Goal: Task Accomplishment & Management: Complete application form

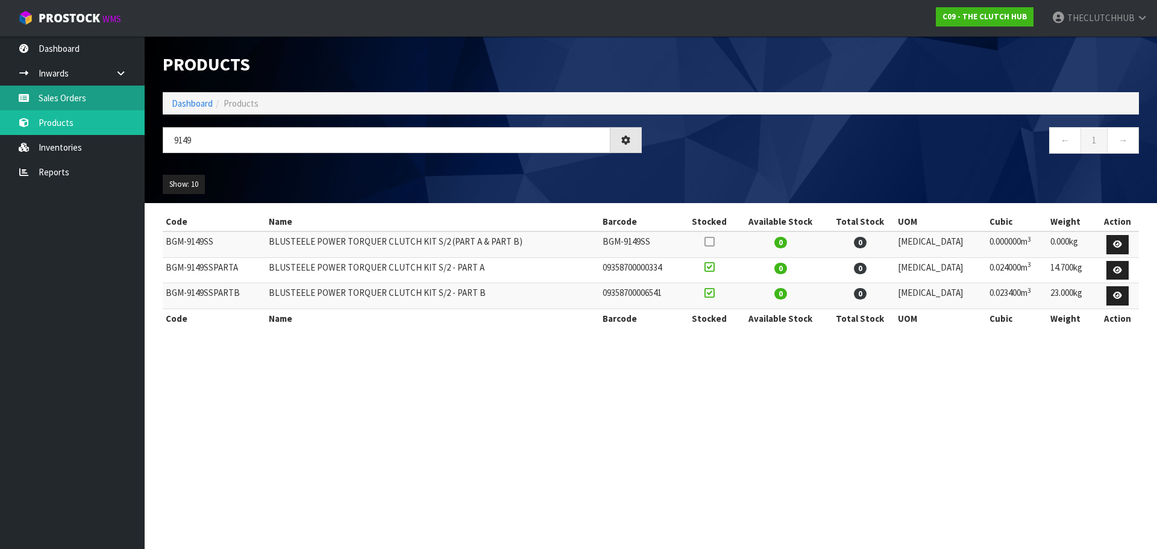
click at [54, 92] on link "Sales Orders" at bounding box center [72, 98] width 145 height 25
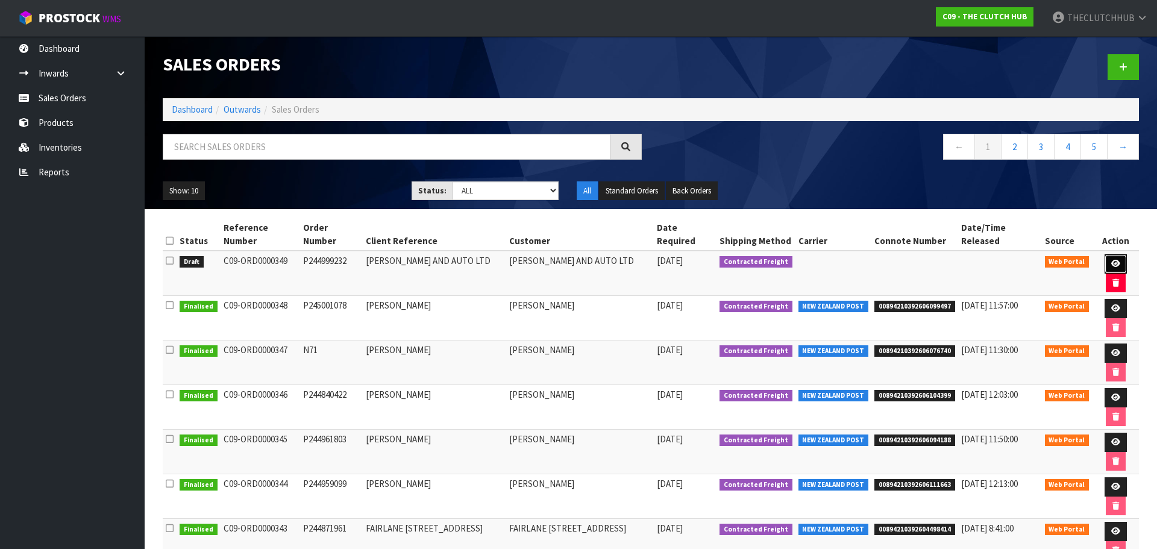
click at [1111, 260] on icon at bounding box center [1115, 264] width 9 height 8
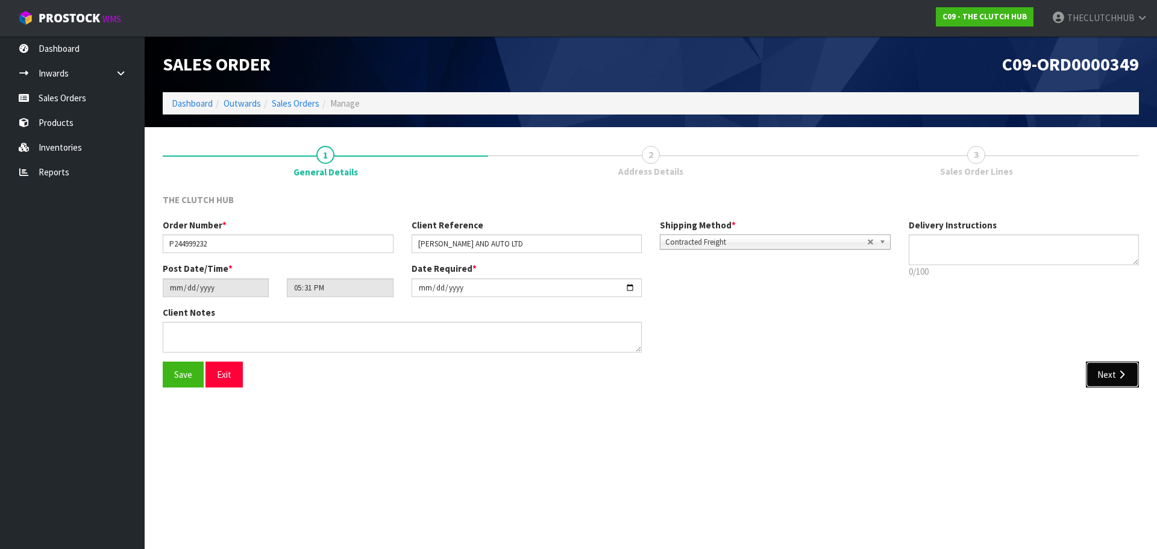
click at [1113, 375] on button "Next" at bounding box center [1112, 374] width 53 height 26
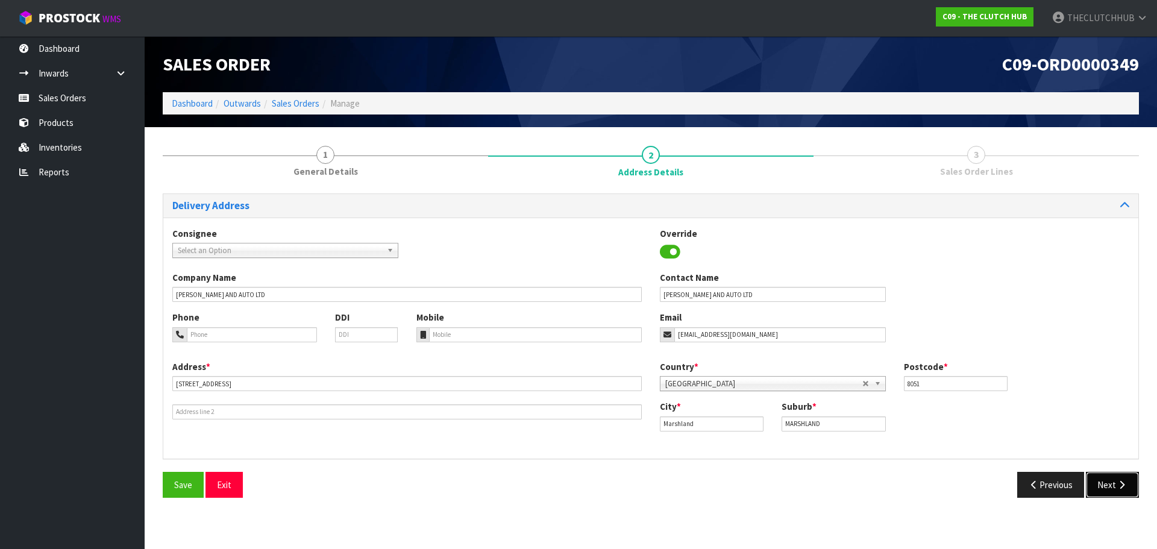
click at [1114, 481] on button "Next" at bounding box center [1112, 485] width 53 height 26
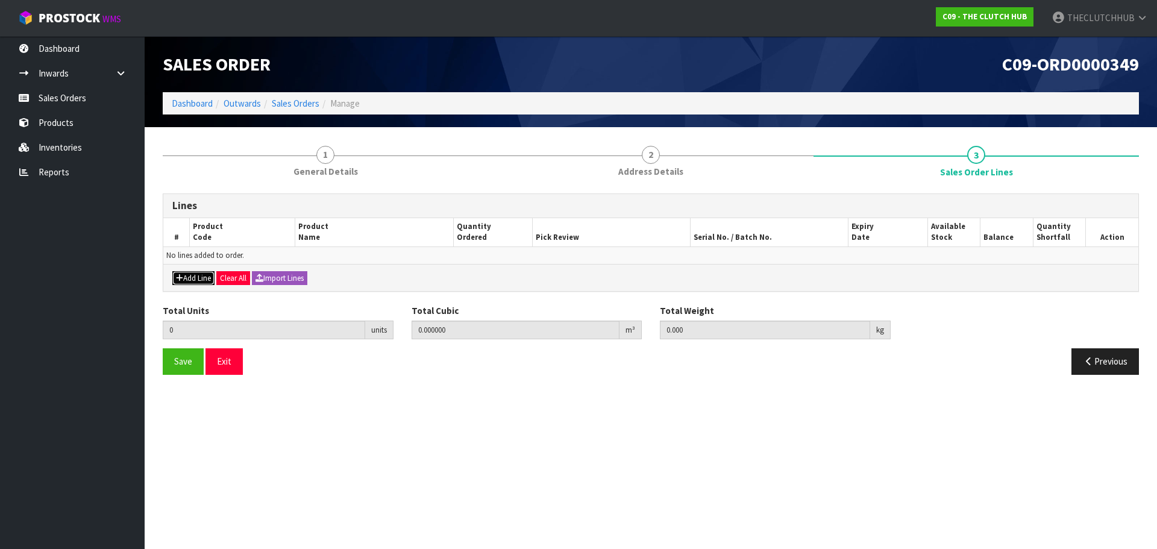
click at [200, 283] on button "Add Line" at bounding box center [193, 278] width 42 height 14
type input "0"
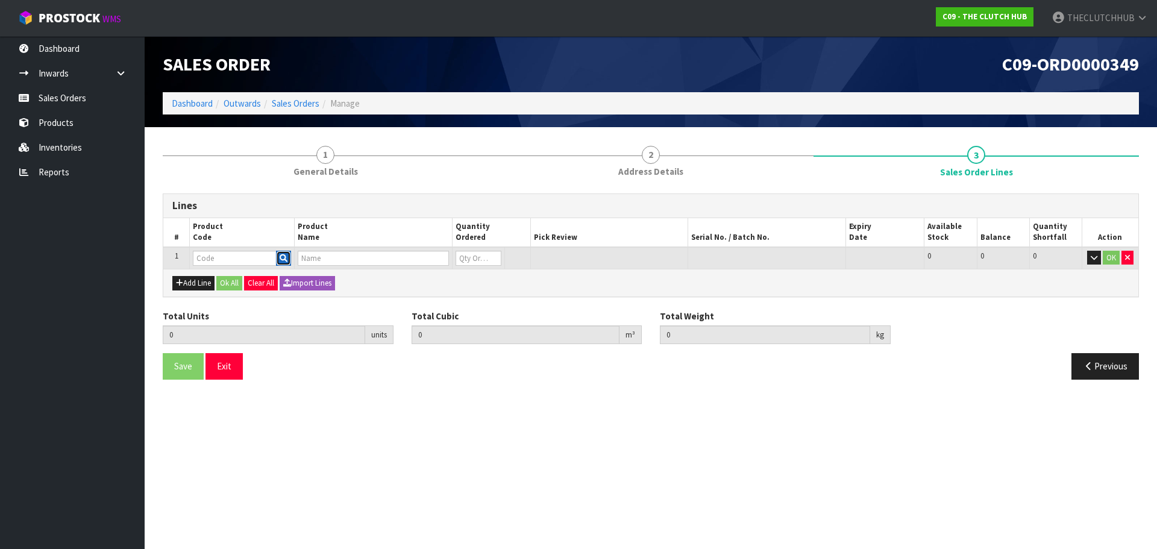
drag, startPoint x: 289, startPoint y: 254, endPoint x: 283, endPoint y: 257, distance: 6.2
click at [286, 255] on button "button" at bounding box center [283, 259] width 15 height 16
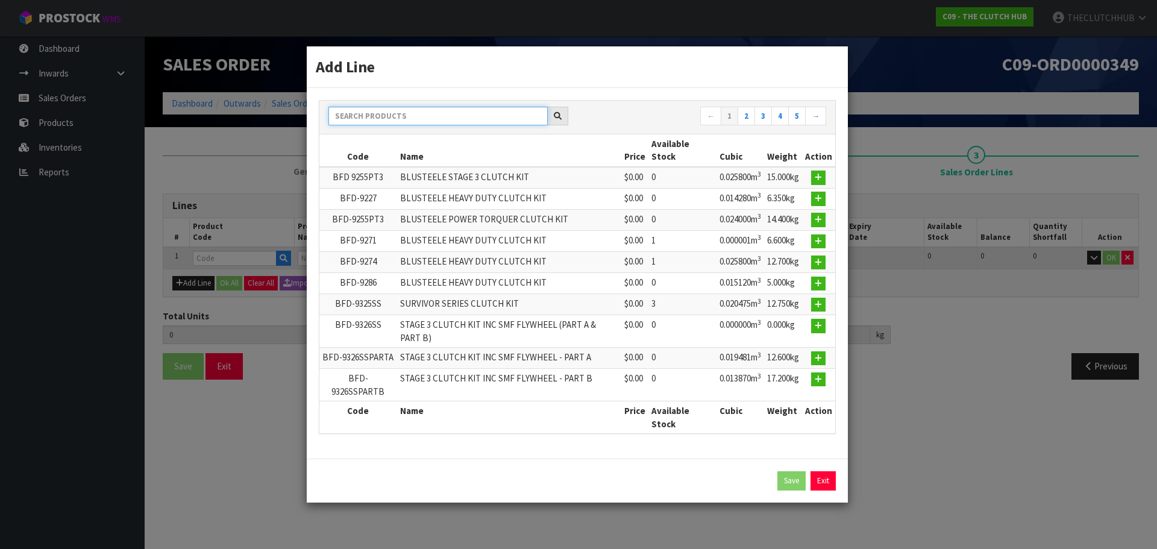
click at [389, 114] on input "text" at bounding box center [437, 116] width 219 height 19
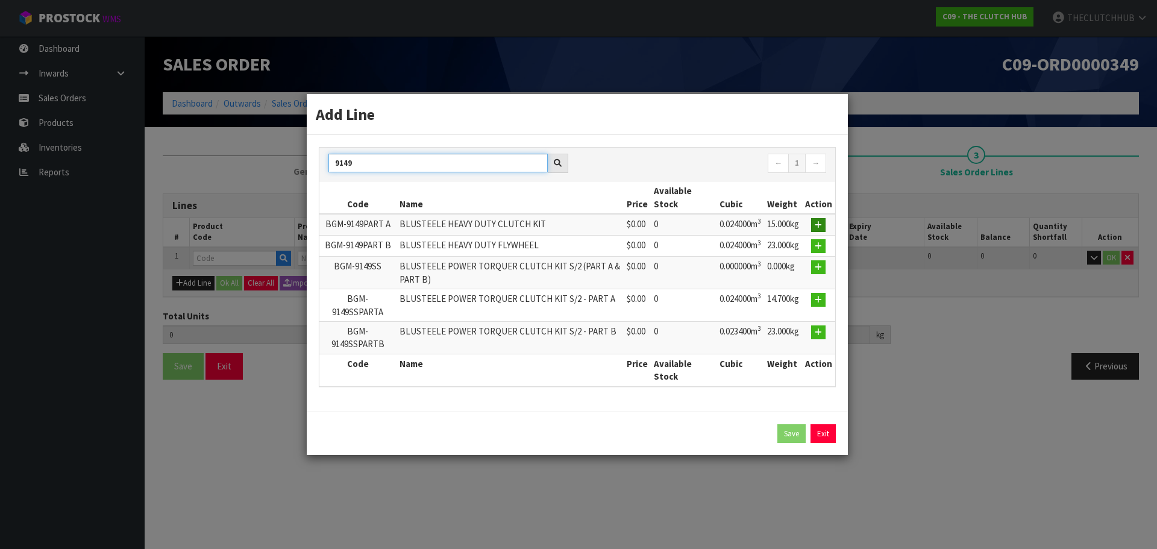
type input "9149"
click at [824, 222] on button "button" at bounding box center [818, 225] width 14 height 14
type input "0.000000"
type input "0.000"
type input "BGM-9149PART A"
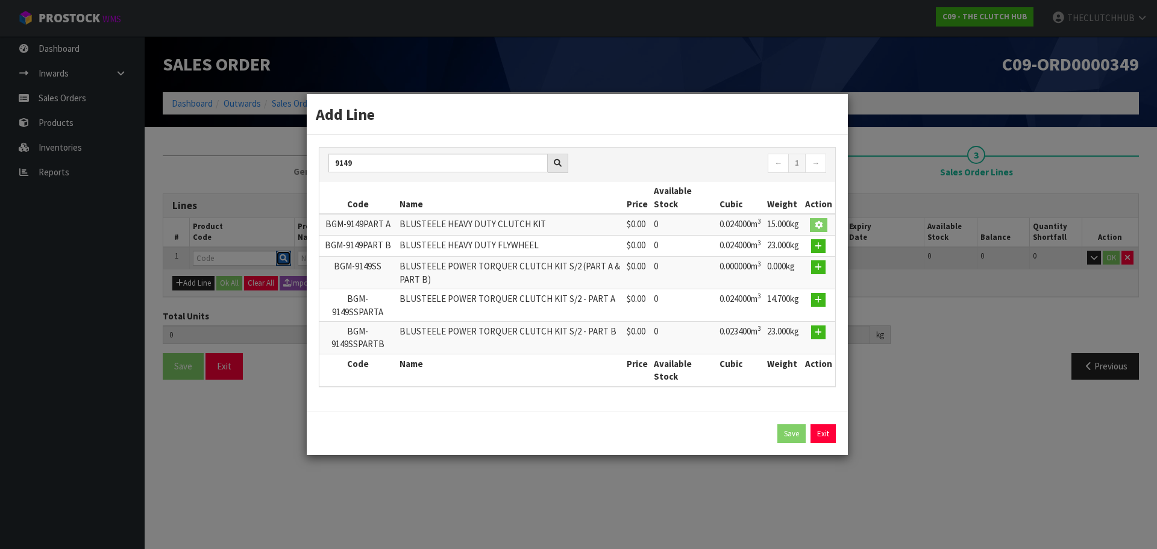
type input "BLUSTEELE HEAVY DUTY CLUTCH KIT"
type input "0"
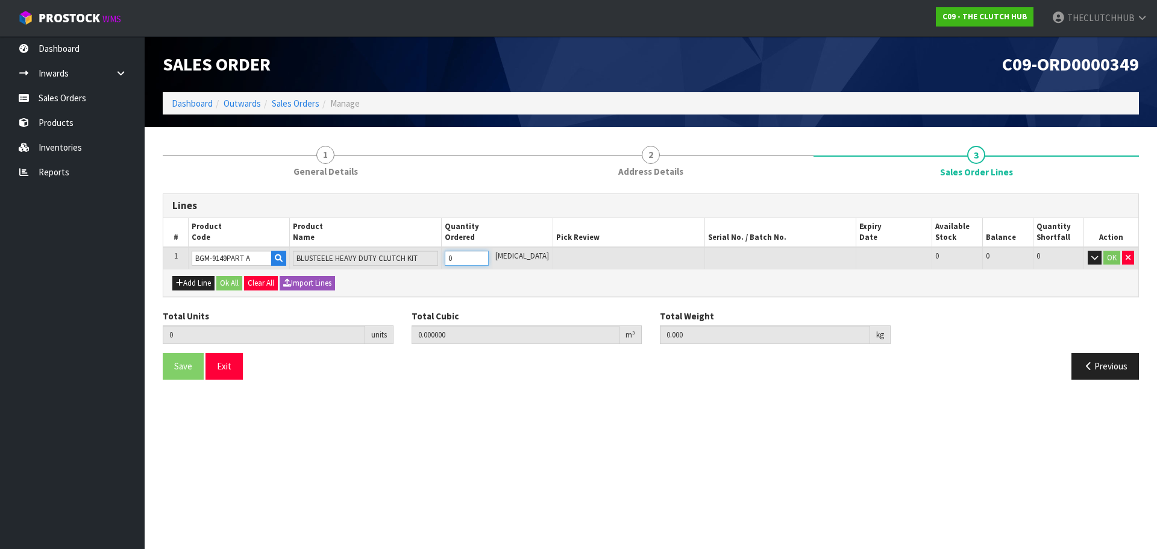
drag, startPoint x: 472, startPoint y: 257, endPoint x: 452, endPoint y: 257, distance: 20.5
click at [452, 257] on td "0" at bounding box center [466, 258] width 51 height 22
type input "1"
type input "0.024"
type input "15"
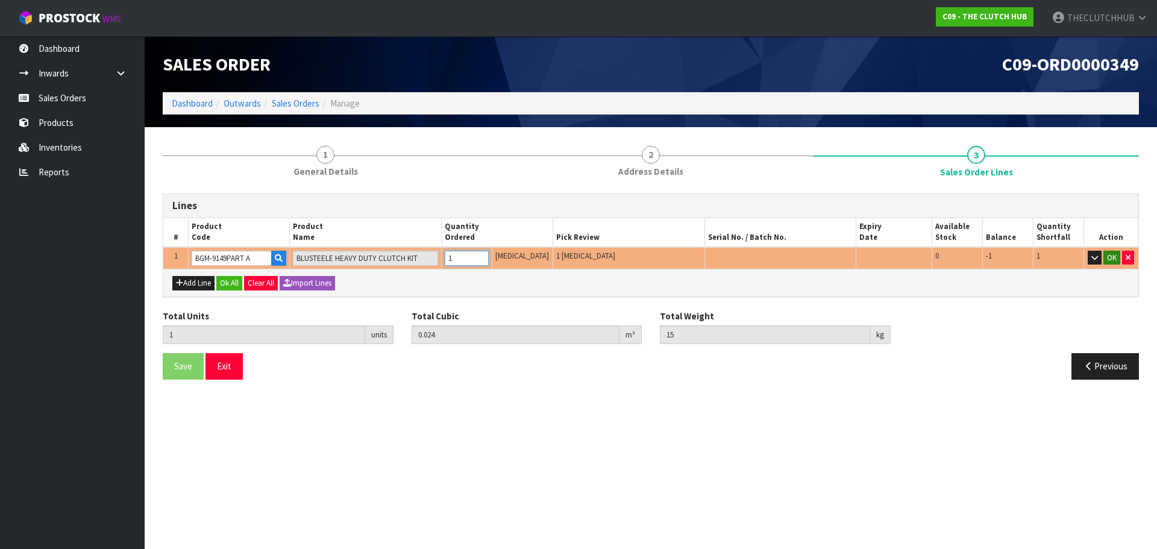
type input "1"
click at [1108, 255] on button "OK" at bounding box center [1111, 258] width 17 height 14
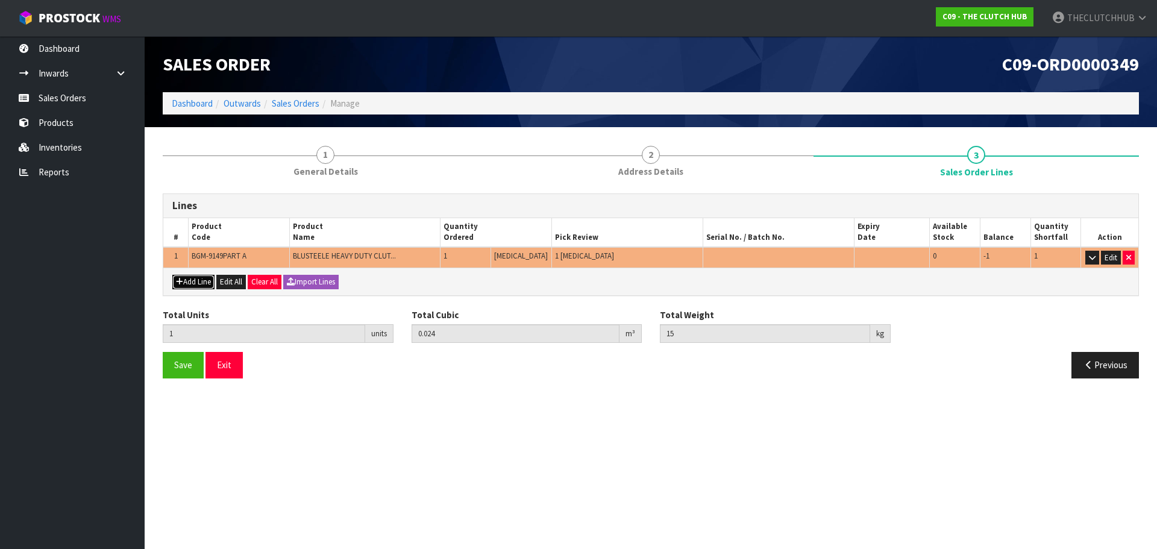
click at [195, 283] on button "Add Line" at bounding box center [193, 282] width 42 height 14
type input "0"
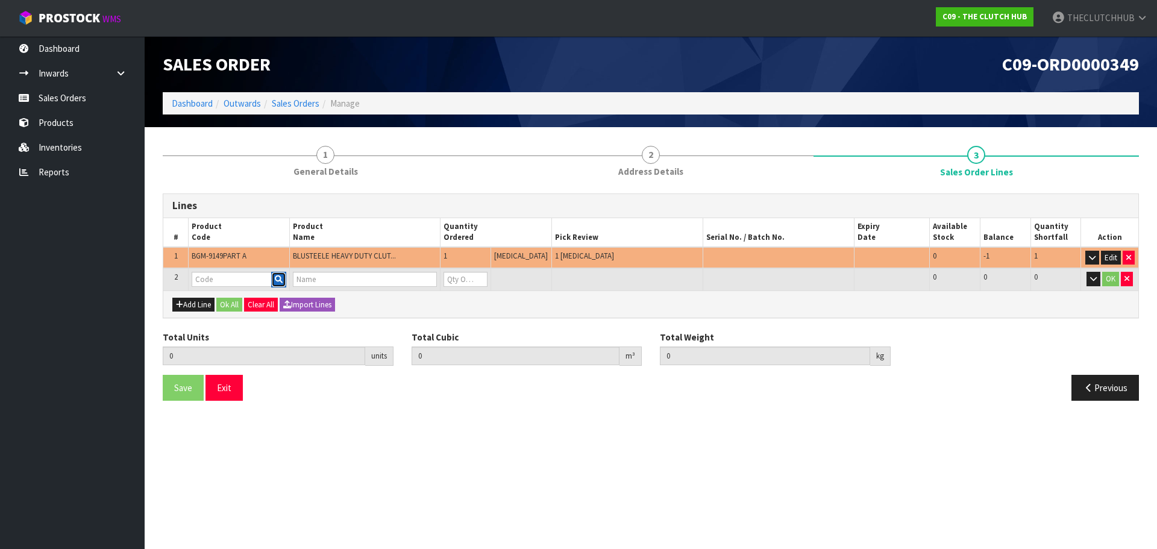
click at [283, 280] on icon "button" at bounding box center [279, 279] width 8 height 8
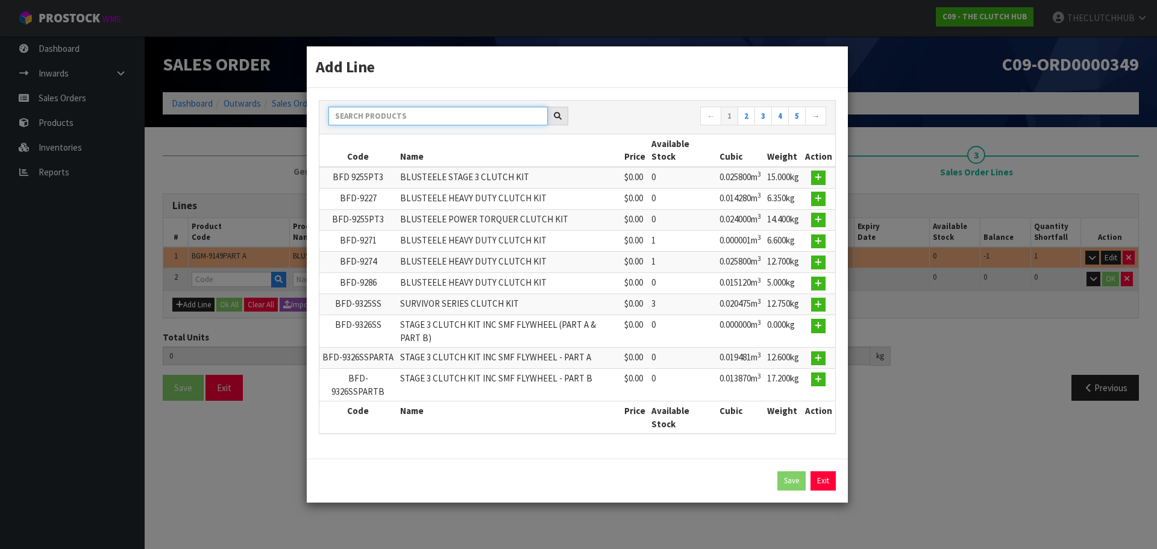
click at [387, 110] on input "text" at bounding box center [437, 116] width 219 height 19
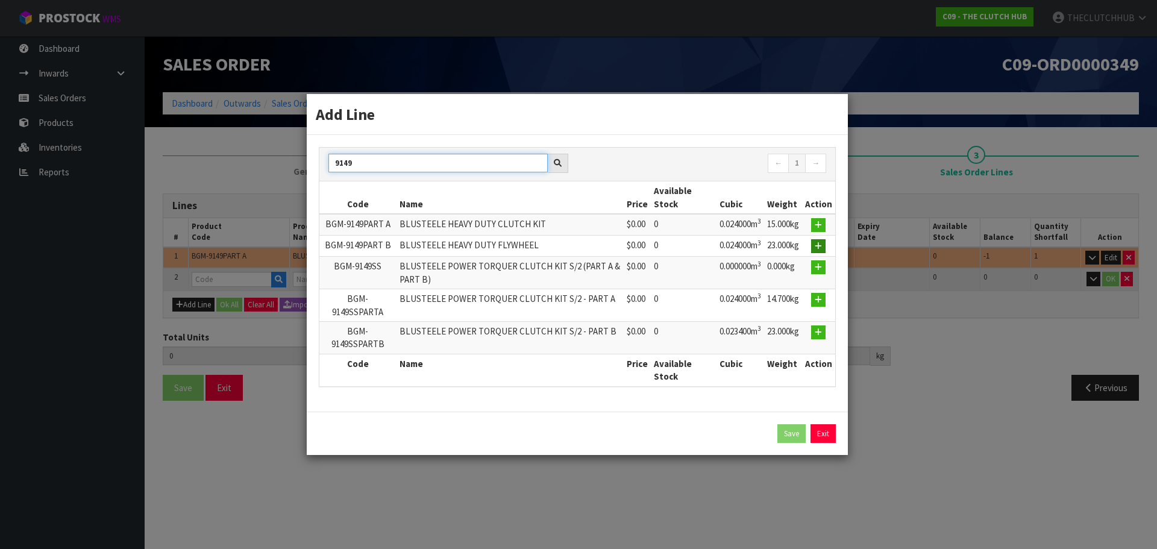
type input "9149"
click at [815, 243] on button "button" at bounding box center [818, 246] width 14 height 14
type input "1"
type input "0.024"
type input "15"
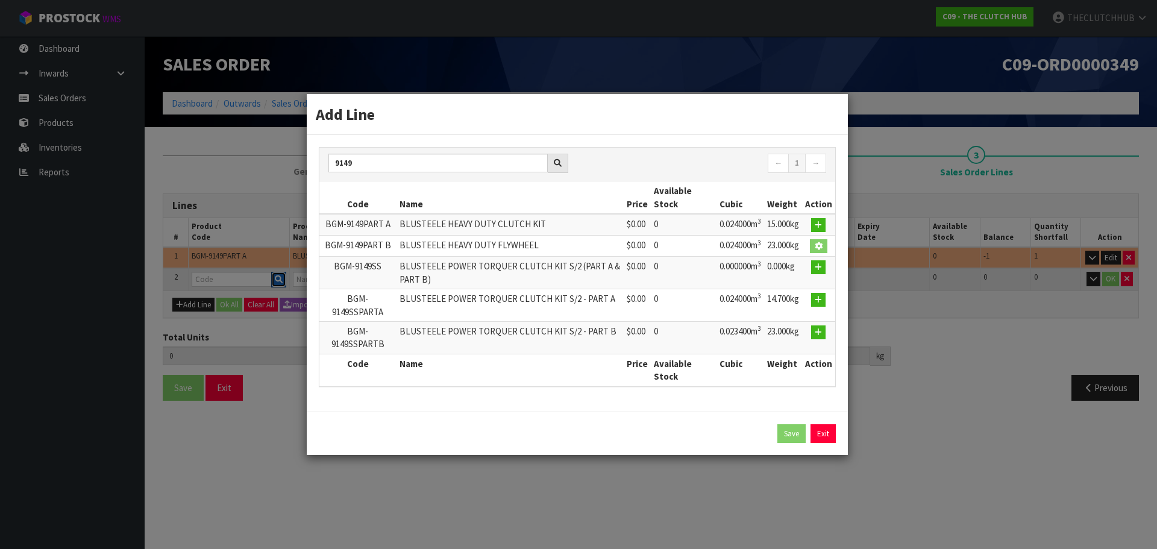
type input "BGM-9149PART B"
type input "BLUSTEELE HEAVY DUTY FLYWHEEL"
type input "0"
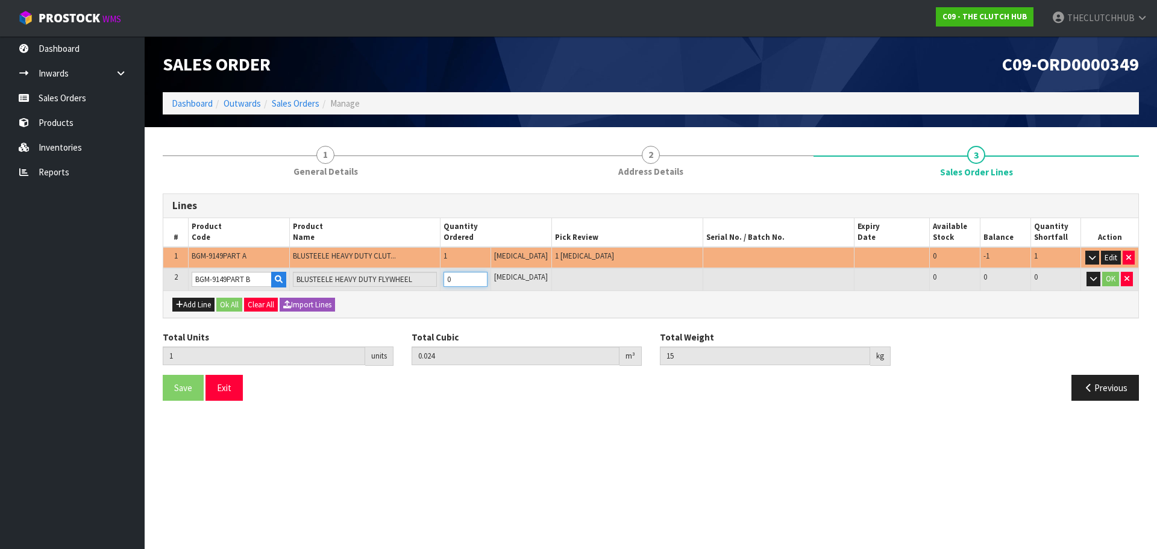
click at [457, 281] on input "0" at bounding box center [465, 279] width 44 height 15
type input "2"
type input "0.048"
type input "38"
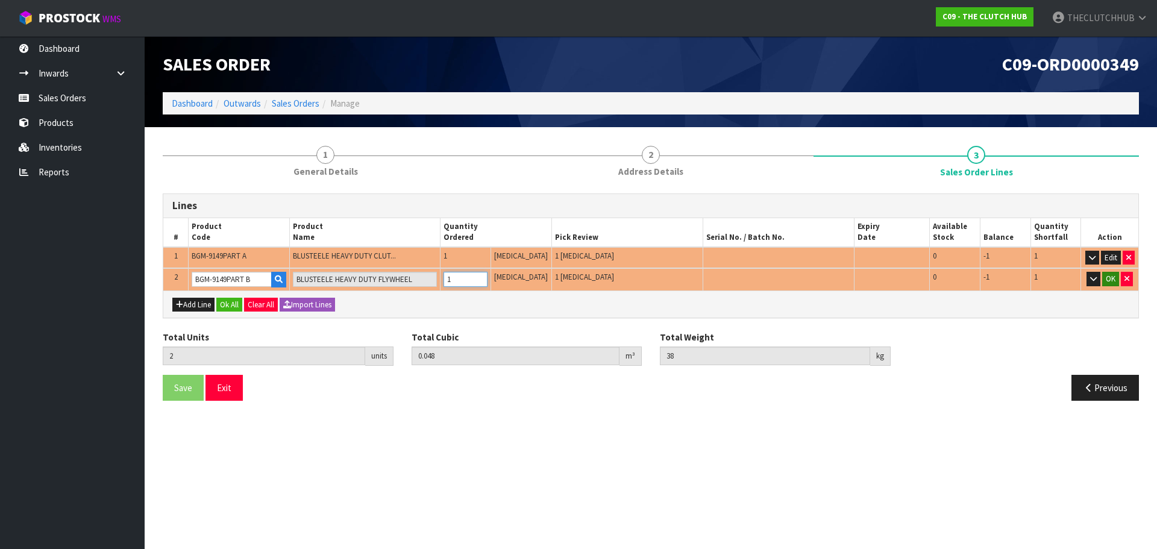
type input "1"
click at [1108, 280] on button "OK" at bounding box center [1110, 279] width 17 height 14
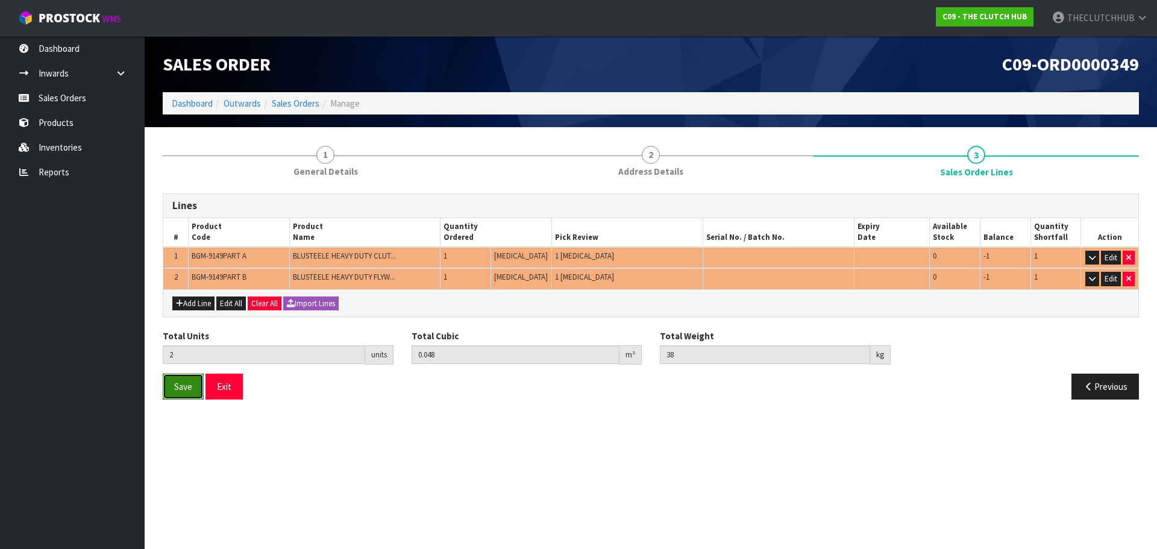
click at [187, 389] on span "Save" at bounding box center [183, 386] width 18 height 11
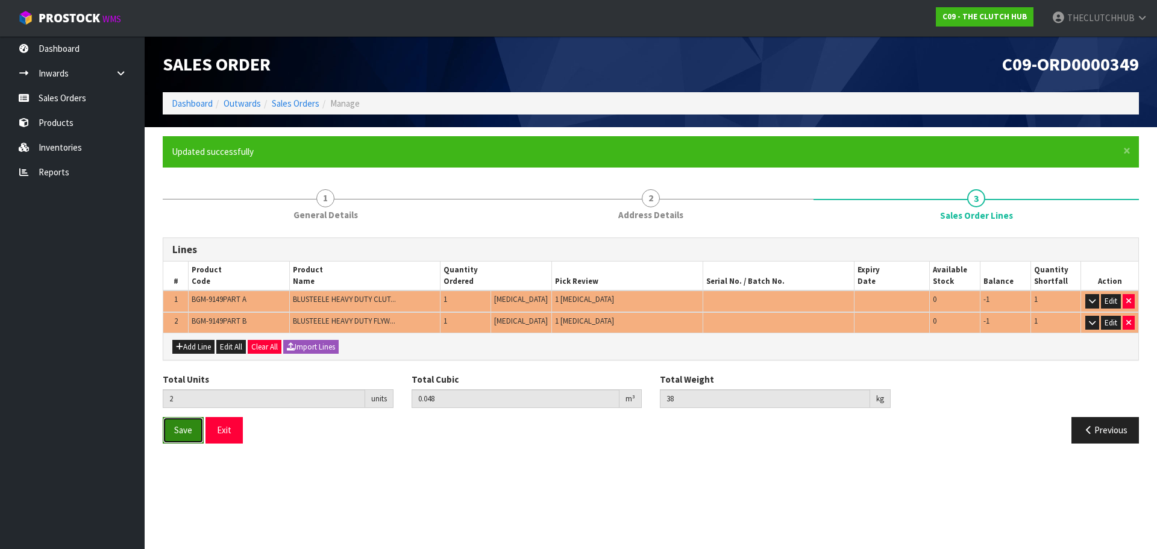
click at [192, 439] on button "Save" at bounding box center [183, 430] width 41 height 26
click at [233, 433] on button "Exit" at bounding box center [223, 430] width 37 height 26
